Goal: Check status: Check status

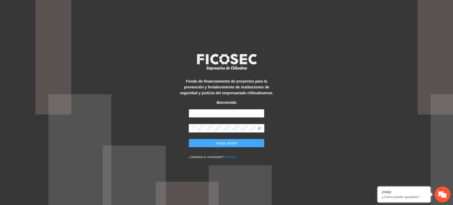
type input "**********"
drag, startPoint x: 215, startPoint y: 142, endPoint x: 209, endPoint y: 134, distance: 9.6
click at [215, 142] on button "Iniciar sesión" at bounding box center [226, 143] width 76 height 8
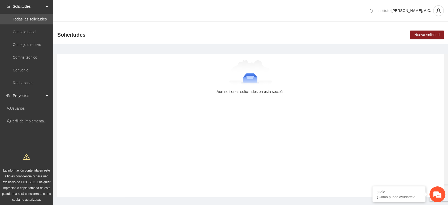
click at [28, 98] on span "Proyectos" at bounding box center [28, 95] width 31 height 11
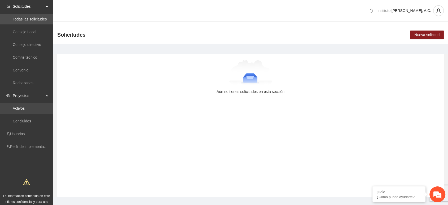
click at [25, 108] on link "Activos" at bounding box center [19, 108] width 12 height 4
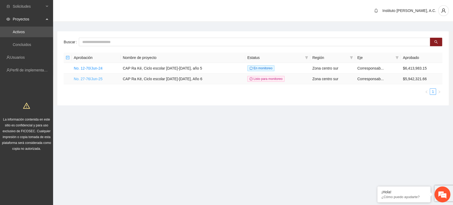
click at [94, 78] on link "No. 27-76/Jun-25" at bounding box center [88, 79] width 29 height 4
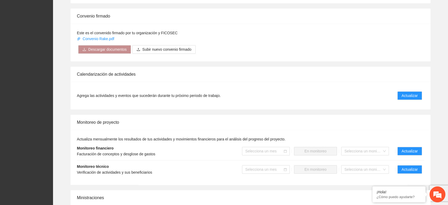
scroll to position [471, 0]
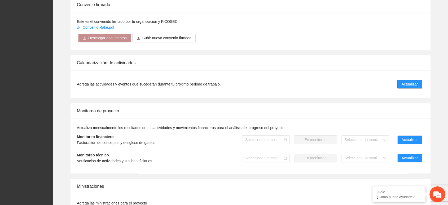
click at [417, 82] on span "Actualizar" at bounding box center [410, 84] width 16 height 6
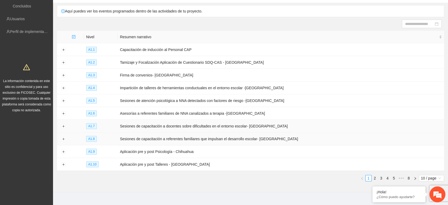
scroll to position [43, 0]
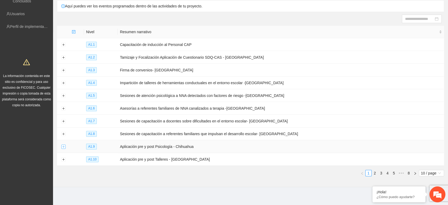
click at [64, 144] on button "Expand row" at bounding box center [63, 146] width 4 height 4
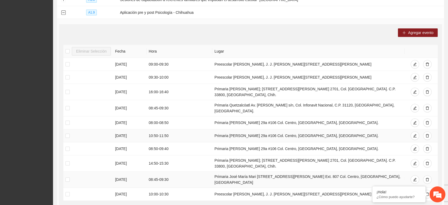
scroll to position [191, 0]
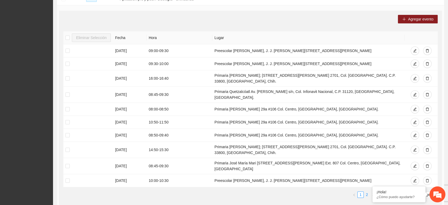
click at [367, 191] on link "2" at bounding box center [367, 194] width 6 height 6
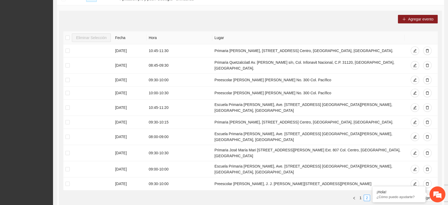
click at [373, 195] on link "3" at bounding box center [373, 198] width 6 height 6
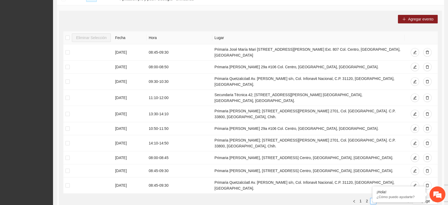
click at [378, 198] on link "4" at bounding box center [380, 201] width 6 height 6
